Goal: Check status: Check status

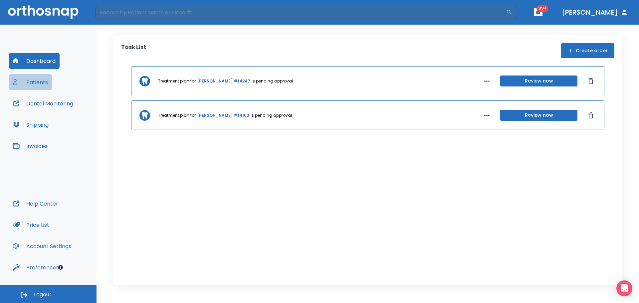
click at [42, 83] on button "Patients" at bounding box center [30, 82] width 43 height 16
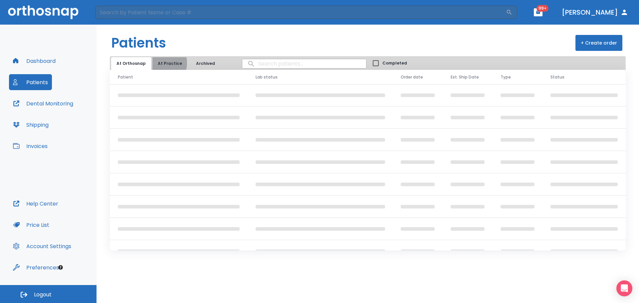
click at [158, 63] on button "At Practice" at bounding box center [170, 63] width 35 height 13
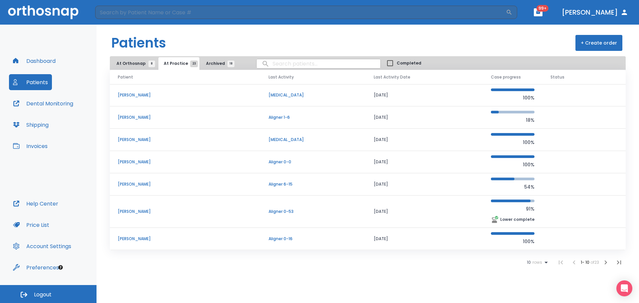
scroll to position [67, 0]
click at [545, 262] on icon at bounding box center [546, 263] width 3 height 2
click at [538, 287] on li "100" at bounding box center [534, 287] width 17 height 17
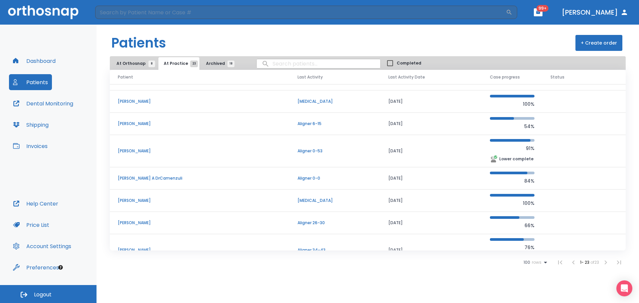
scroll to position [149, 0]
click at [287, 62] on input "search" at bounding box center [319, 63] width 124 height 13
click at [281, 66] on input "search" at bounding box center [319, 63] width 124 height 13
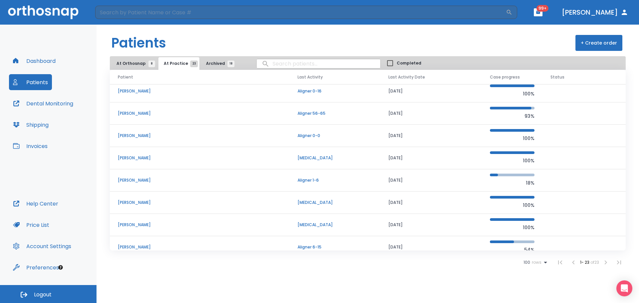
scroll to position [0, 0]
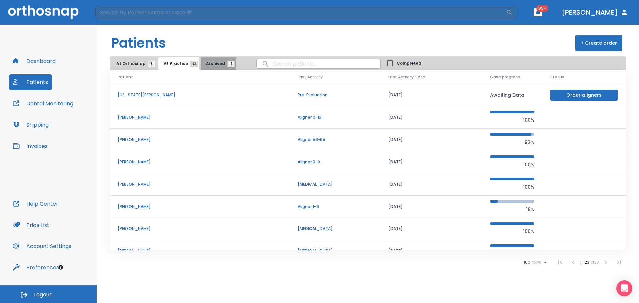
click at [218, 66] on span "Archived 18" at bounding box center [218, 64] width 25 height 6
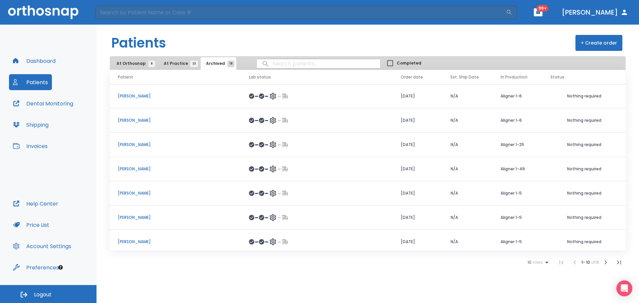
scroll to position [77, 0]
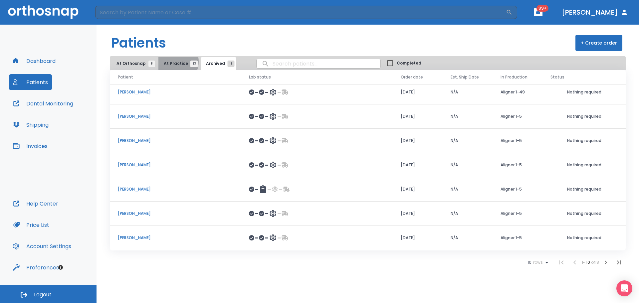
click at [171, 62] on span "At Practice 23" at bounding box center [179, 64] width 30 height 6
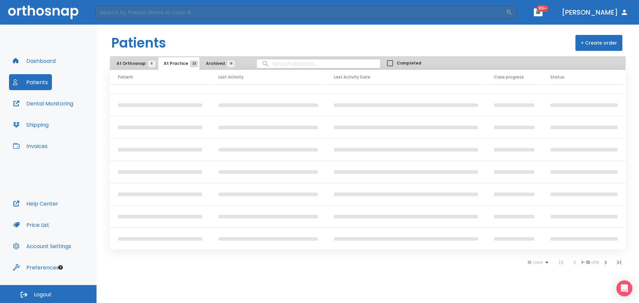
scroll to position [57, 0]
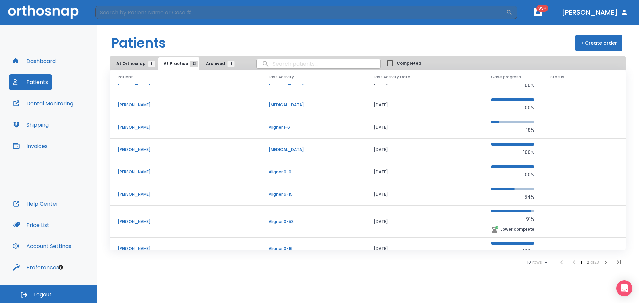
click at [546, 263] on icon at bounding box center [547, 263] width 8 height 8
click at [538, 286] on li "100" at bounding box center [534, 287] width 17 height 17
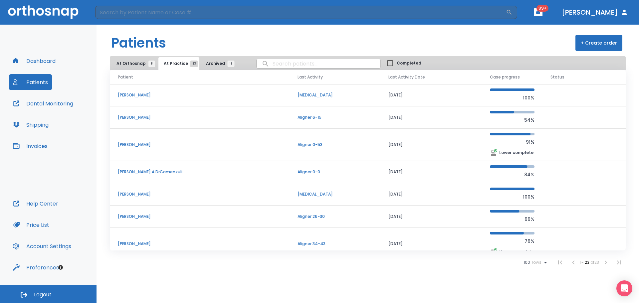
scroll to position [157, 0]
click at [284, 66] on input "search" at bounding box center [319, 63] width 124 height 13
type input "[PERSON_NAME]"
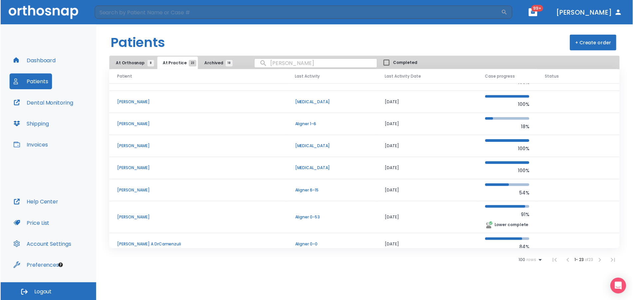
scroll to position [0, 0]
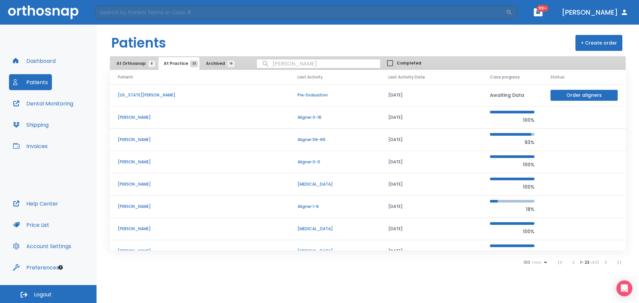
drag, startPoint x: 297, startPoint y: 64, endPoint x: 189, endPoint y: 67, distance: 107.9
click at [189, 67] on div "At Orthosnap 8 At Practice 23 Archived 18 [PERSON_NAME] Completed" at bounding box center [368, 63] width 516 height 14
type input "srinivas"
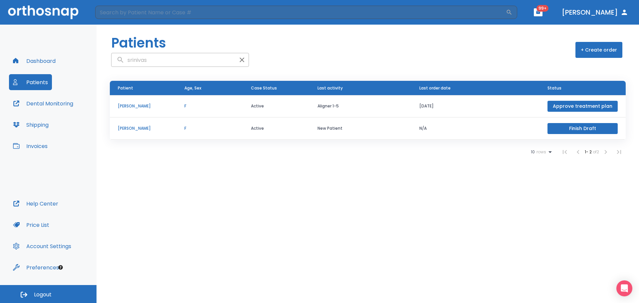
click at [151, 104] on p "[PERSON_NAME]" at bounding box center [143, 106] width 51 height 6
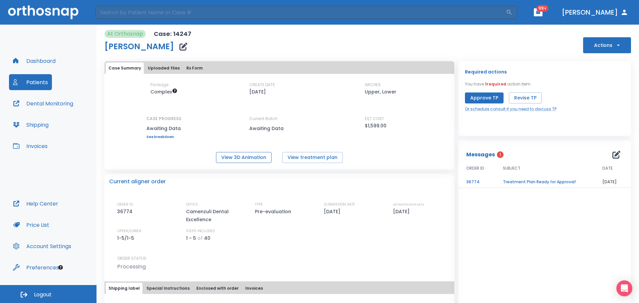
click at [238, 156] on button "View 3D Animation" at bounding box center [244, 157] width 56 height 11
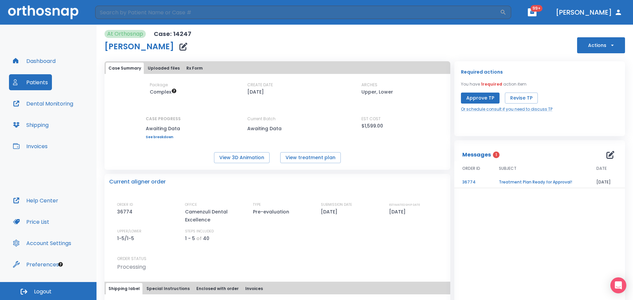
click at [69, 109] on button "Dental Monitoring" at bounding box center [43, 104] width 68 height 16
click at [484, 108] on link "Or schedule consult if you need to discuss TP" at bounding box center [507, 109] width 92 height 6
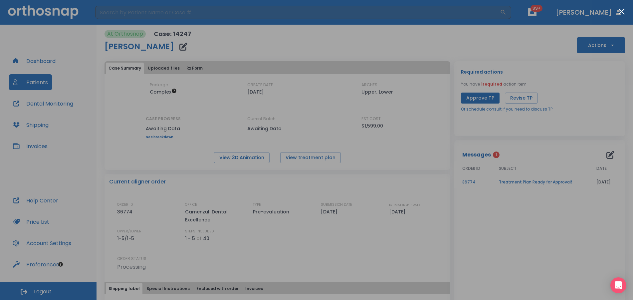
click at [514, 178] on div at bounding box center [316, 150] width 633 height 300
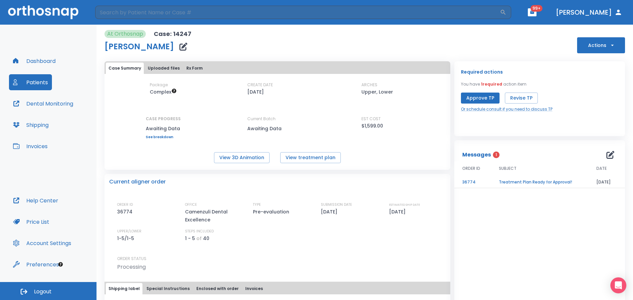
click at [522, 183] on td "Treatment Plan Ready for Approval!" at bounding box center [540, 183] width 98 height 12
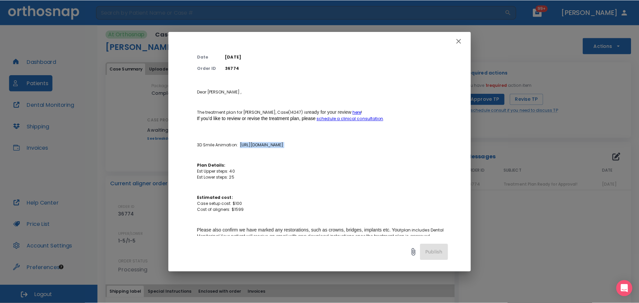
scroll to position [33, 6]
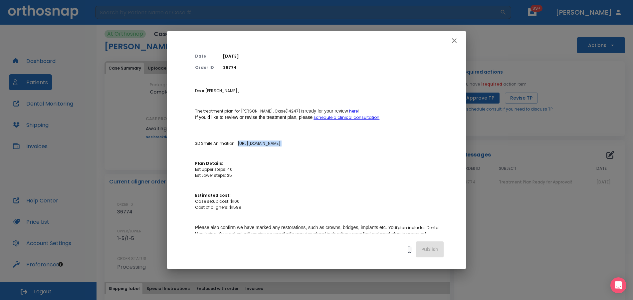
drag, startPoint x: 194, startPoint y: 149, endPoint x: 465, endPoint y: 155, distance: 271.2
click at [465, 155] on div "Treatment Plan Ready for Approval! Author [PERSON_NAME] Date [DATE] Order ID 36…" at bounding box center [317, 142] width 300 height 184
copy p "[URL][DOMAIN_NAME]"
click at [453, 37] on icon "button" at bounding box center [455, 41] width 8 height 8
